Goal: Transaction & Acquisition: Purchase product/service

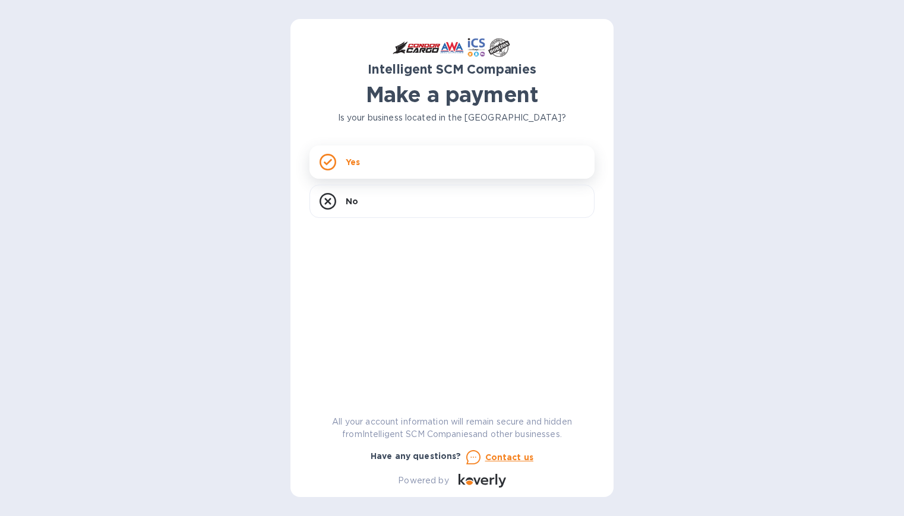
click at [422, 169] on div "Yes" at bounding box center [451, 161] width 285 height 33
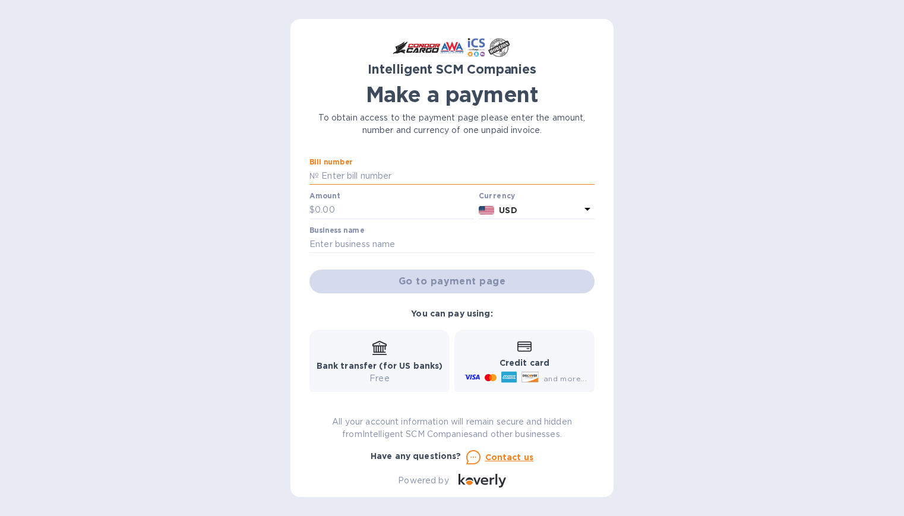
click at [386, 176] on input "text" at bounding box center [457, 176] width 276 height 18
type input "s"
type input "S00517612"
type input "254.00"
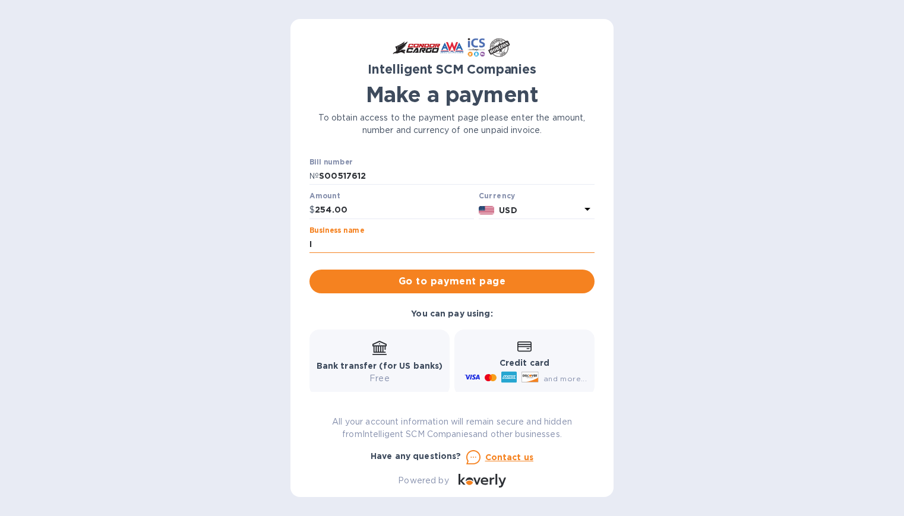
type input "Island Cargo Support"
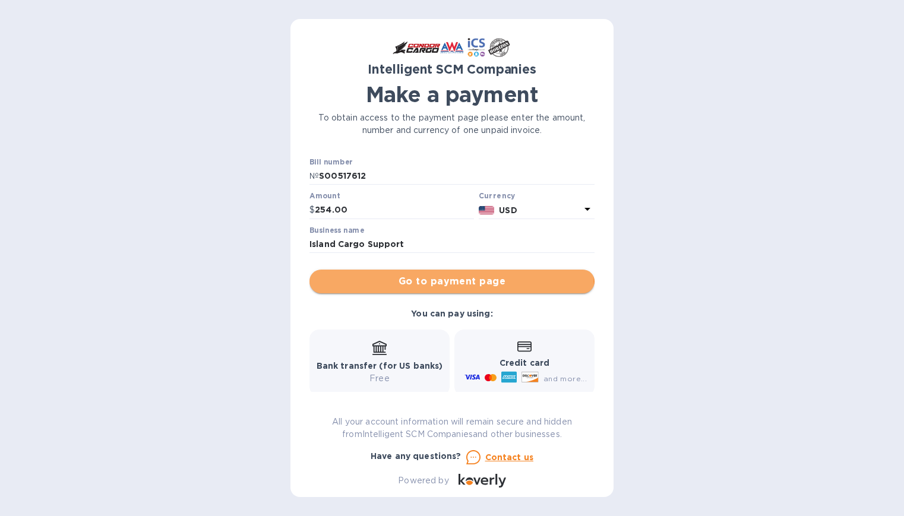
drag, startPoint x: 420, startPoint y: 253, endPoint x: 451, endPoint y: 285, distance: 44.5
click at [451, 285] on span "Go to payment page" at bounding box center [452, 281] width 266 height 14
